Goal: Information Seeking & Learning: Learn about a topic

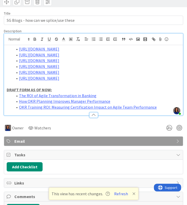
scroll to position [15, 0]
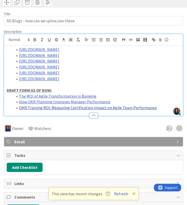
click at [109, 110] on link "OKR Training ROI: Measuring Certification Impact on Agile Team Performance" at bounding box center [88, 107] width 138 height 5
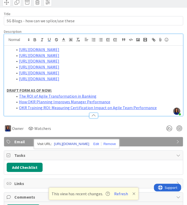
click at [87, 143] on link "[URL][DOMAIN_NAME]" at bounding box center [71, 144] width 35 height 7
click at [19, 93] on u "DRAFT FORM AS OF NOW:" at bounding box center [29, 90] width 45 height 5
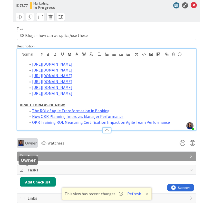
scroll to position [0, 0]
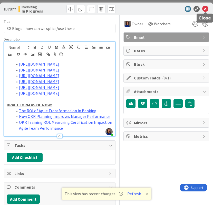
click at [207, 8] on icon at bounding box center [205, 9] width 6 height 6
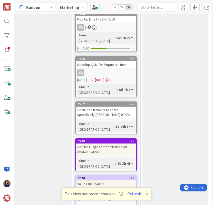
scroll to position [255, 151]
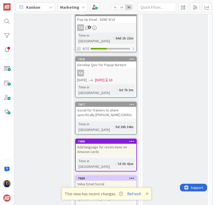
click at [147, 193] on icon at bounding box center [147, 194] width 3 height 4
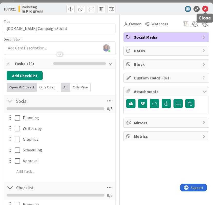
click at [205, 11] on icon at bounding box center [205, 9] width 6 height 6
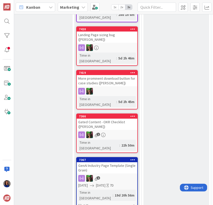
scroll to position [641, 150]
